Goal: Task Accomplishment & Management: Use online tool/utility

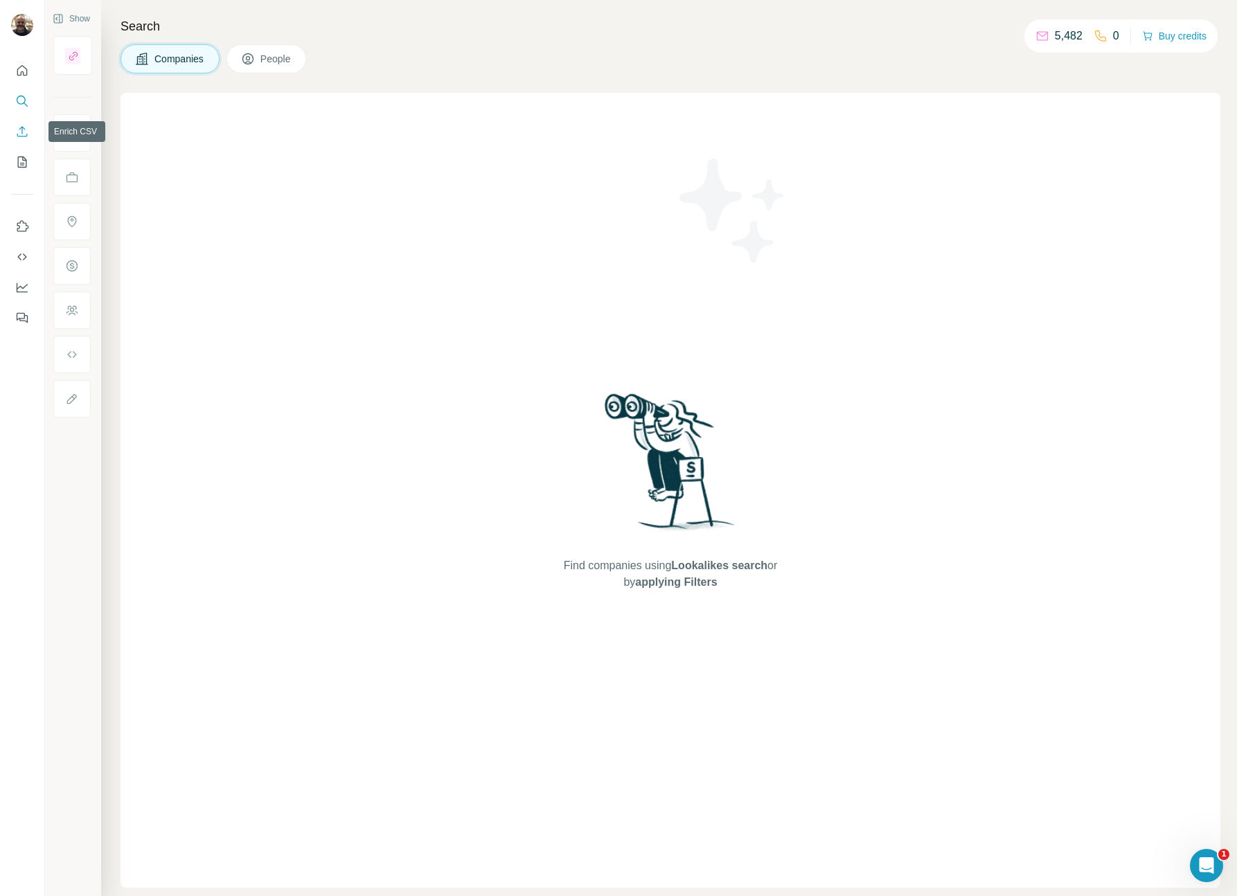
click at [25, 132] on icon "Enrich CSV" at bounding box center [22, 132] width 14 height 14
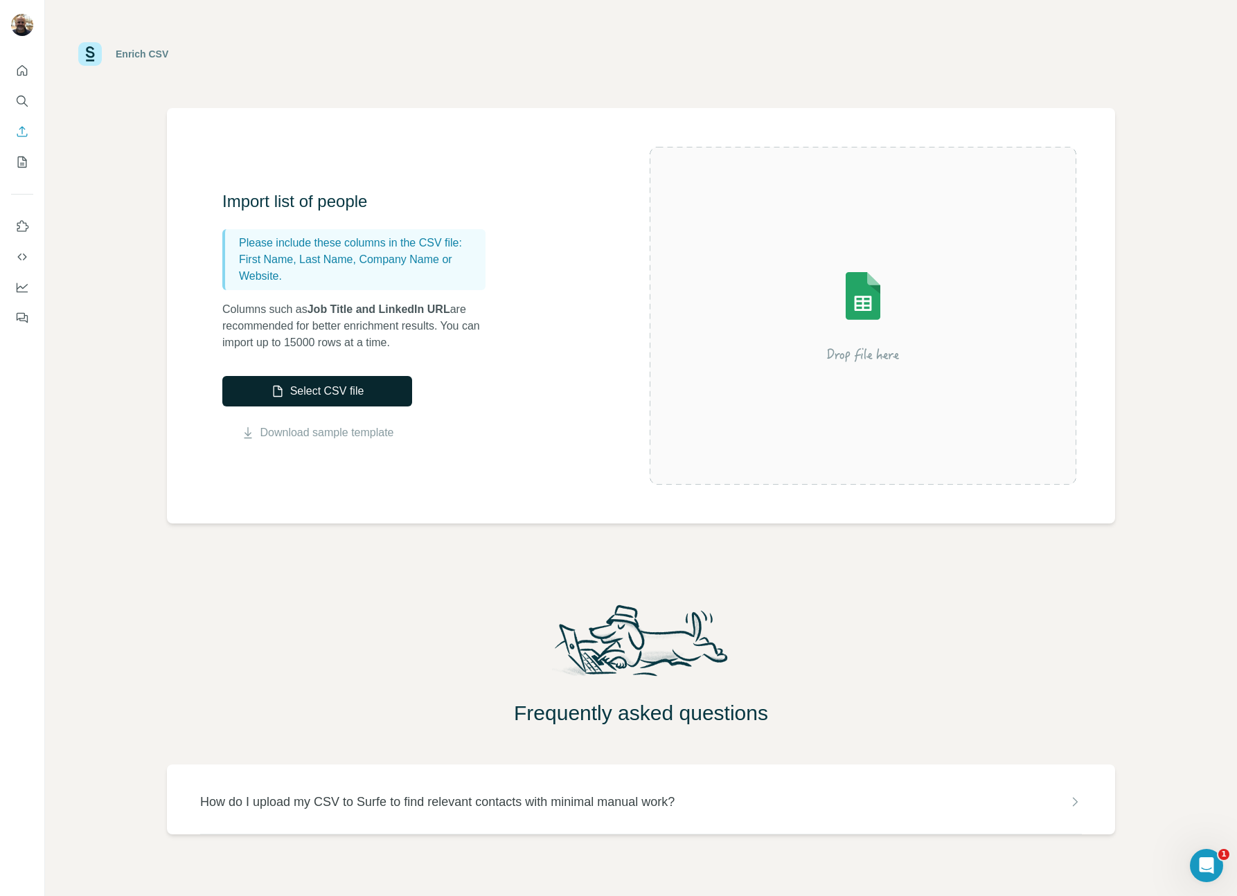
click at [287, 388] on button "Select CSV file" at bounding box center [317, 391] width 190 height 30
click at [303, 395] on button "Select CSV file" at bounding box center [317, 391] width 190 height 30
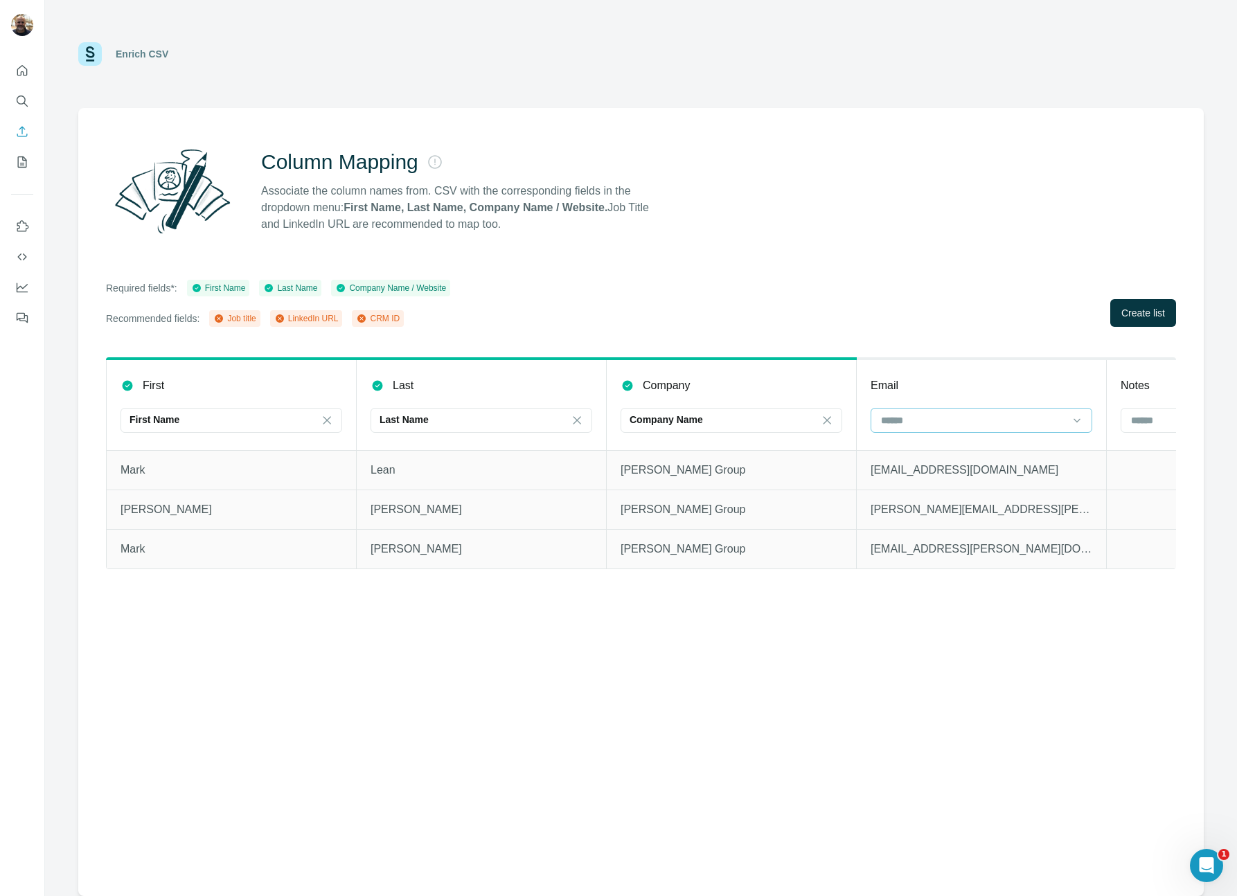
click at [923, 415] on input at bounding box center [972, 420] width 187 height 15
click at [918, 378] on div "Email" at bounding box center [981, 385] width 222 height 17
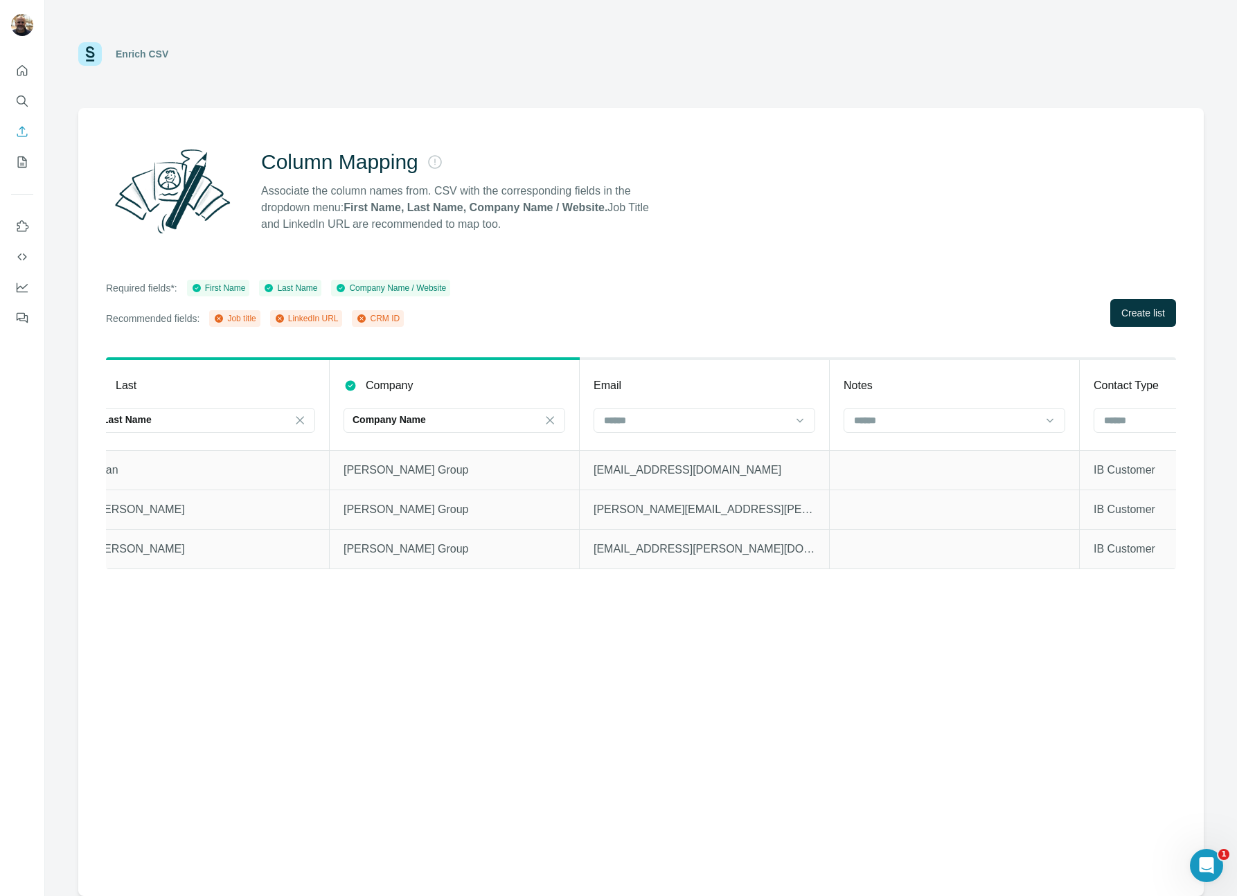
scroll to position [0, 431]
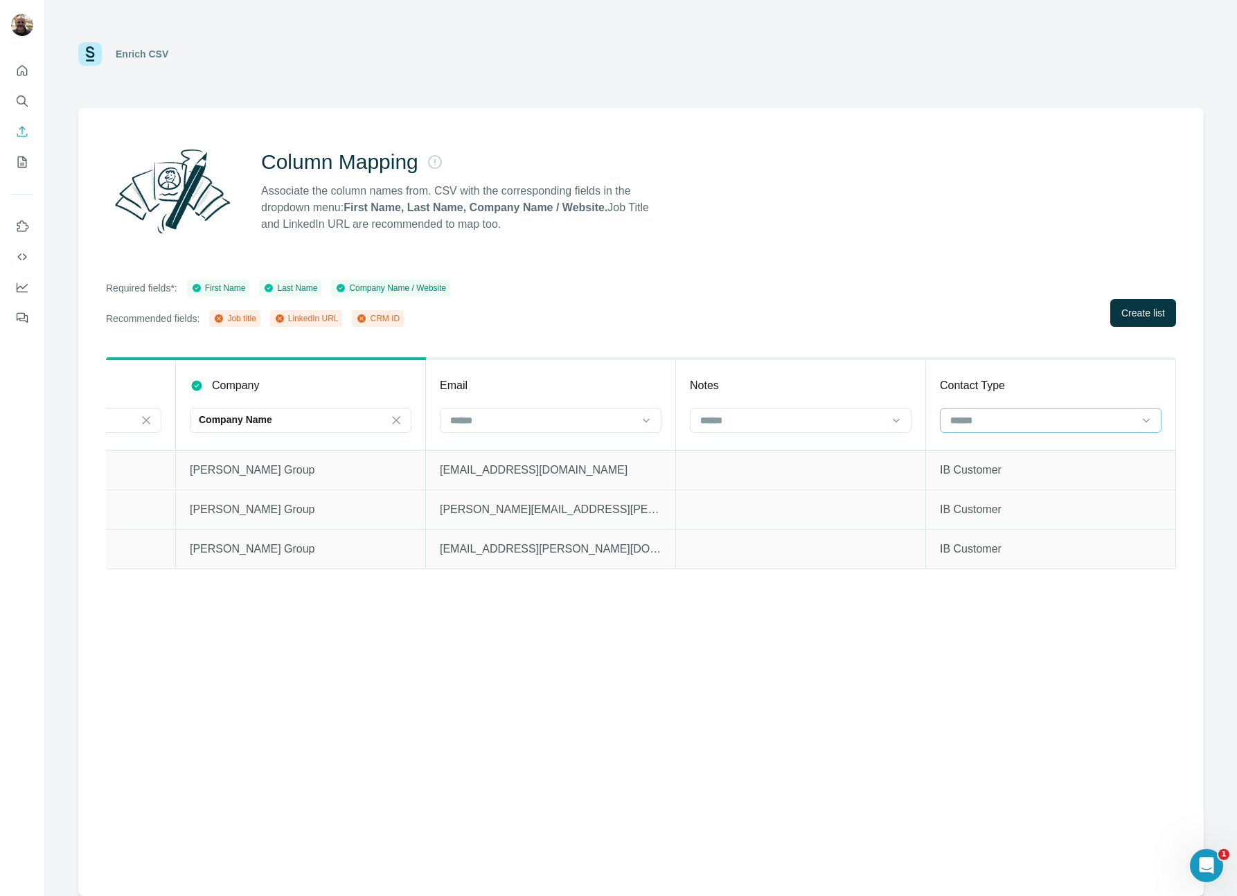
click at [1013, 414] on input at bounding box center [1042, 420] width 187 height 15
click at [1129, 316] on span "Create list" at bounding box center [1143, 313] width 44 height 14
